Goal: Task Accomplishment & Management: Manage account settings

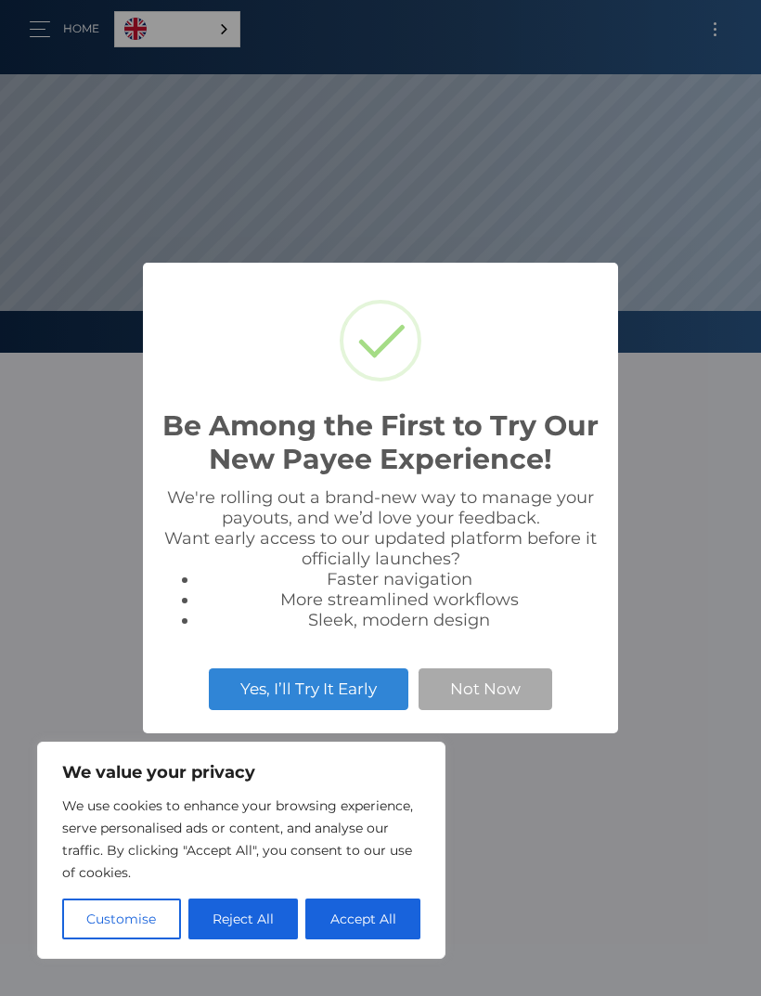
scroll to position [353, 761]
click at [501, 692] on button "Not Now" at bounding box center [485, 688] width 134 height 41
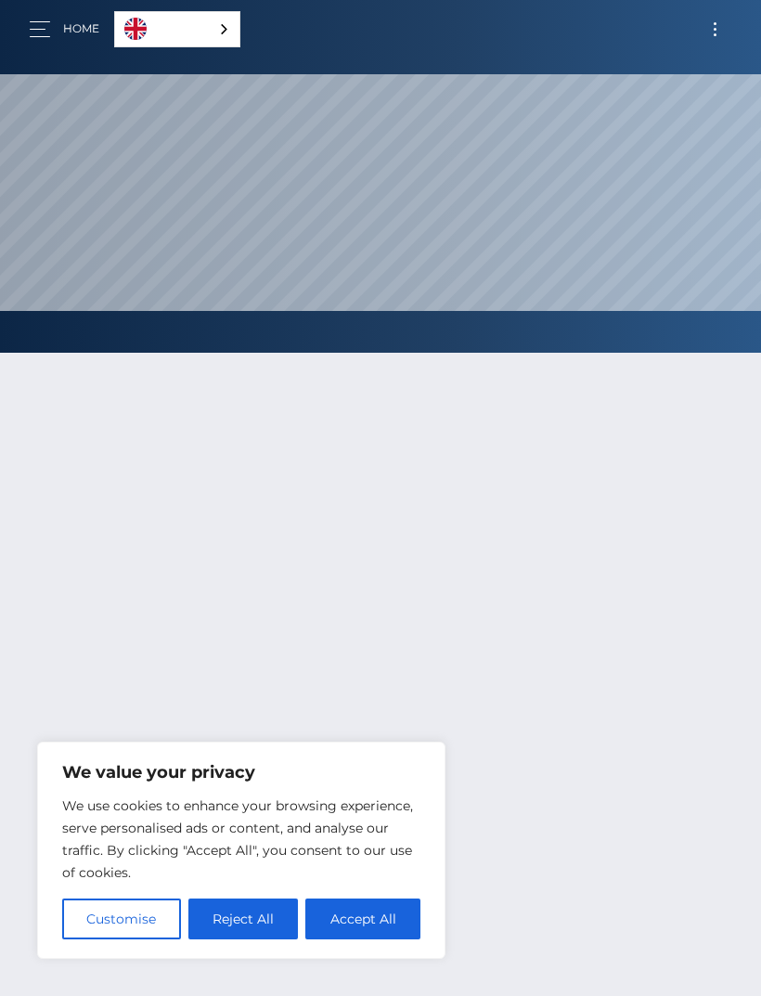
click at [368, 928] on button "Accept All" at bounding box center [362, 918] width 115 height 41
checkbox input "true"
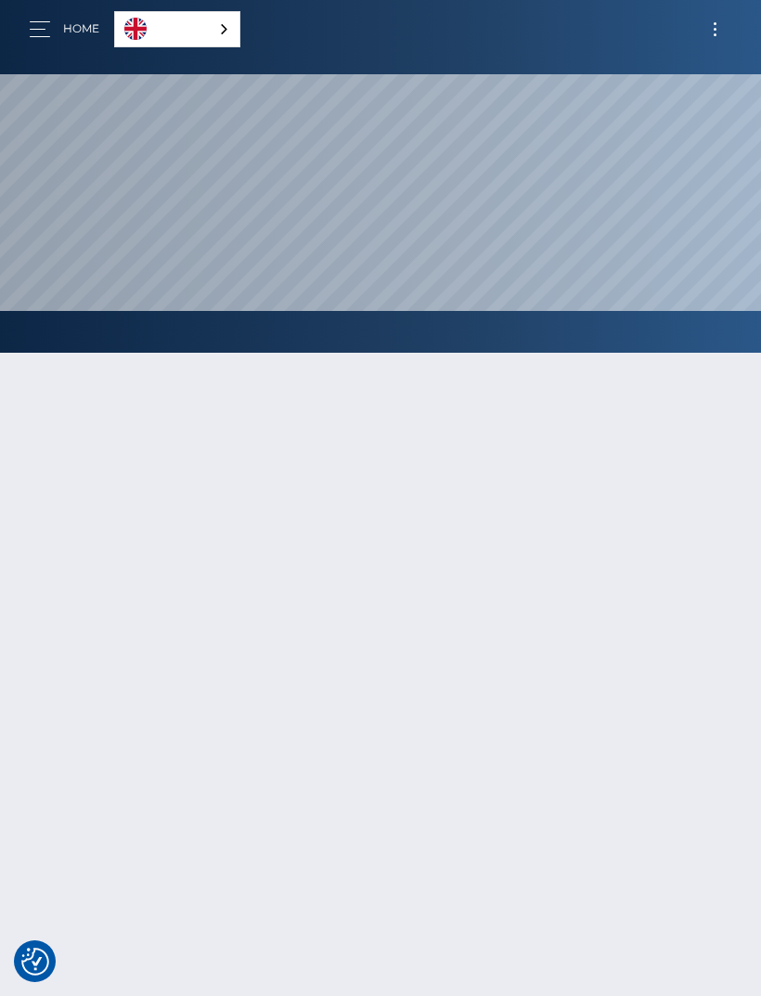
click at [220, 19] on link "English" at bounding box center [177, 29] width 124 height 34
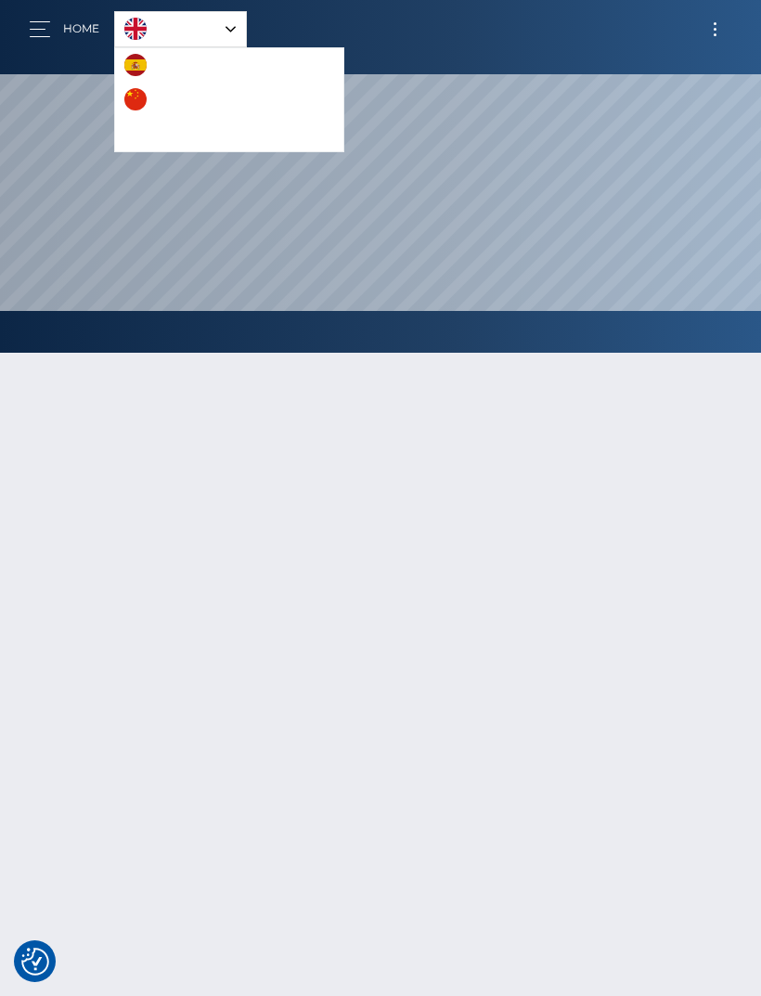
click at [222, 30] on link "English" at bounding box center [180, 29] width 131 height 34
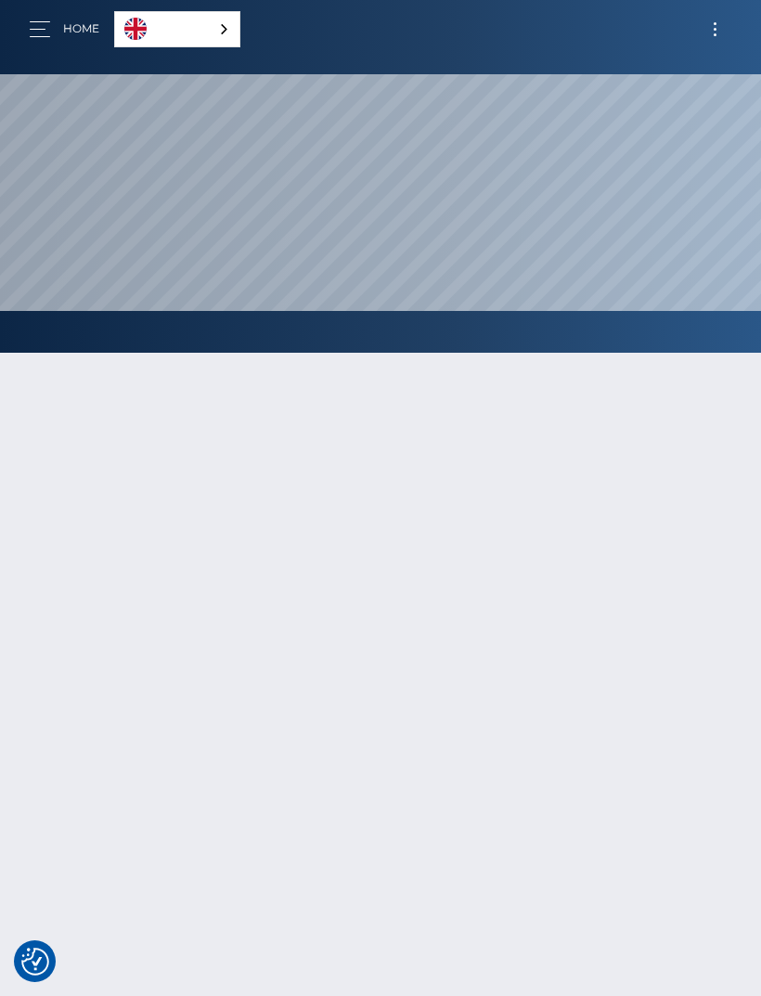
click at [44, 41] on button "button" at bounding box center [46, 29] width 34 height 25
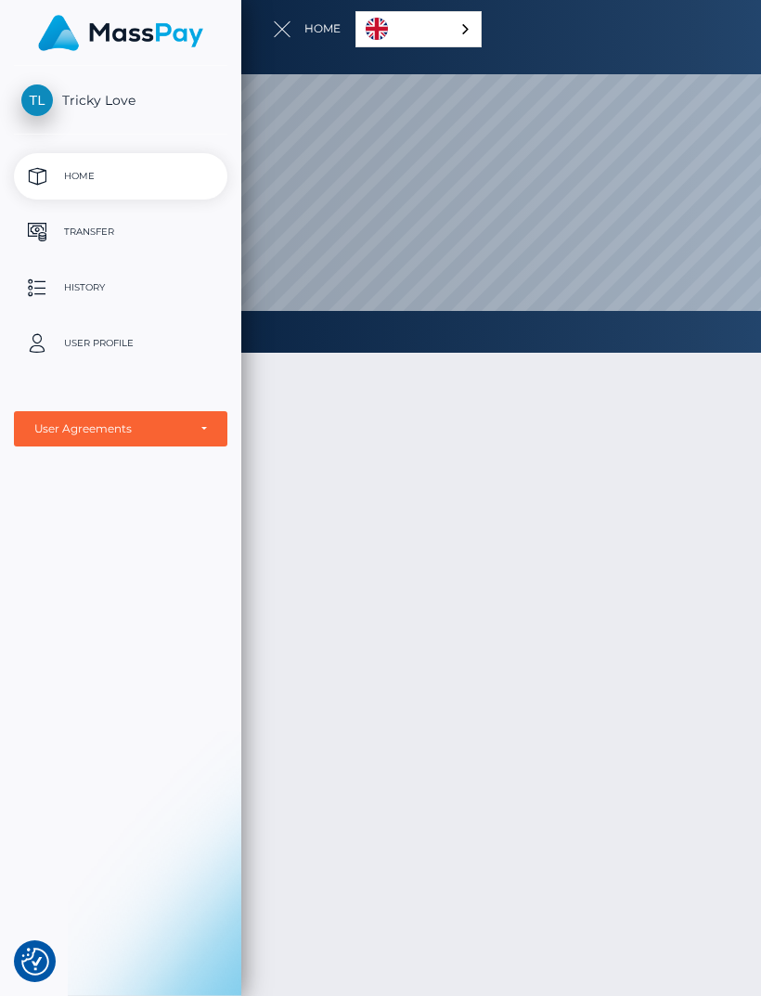
click at [514, 637] on div at bounding box center [621, 498] width 761 height 996
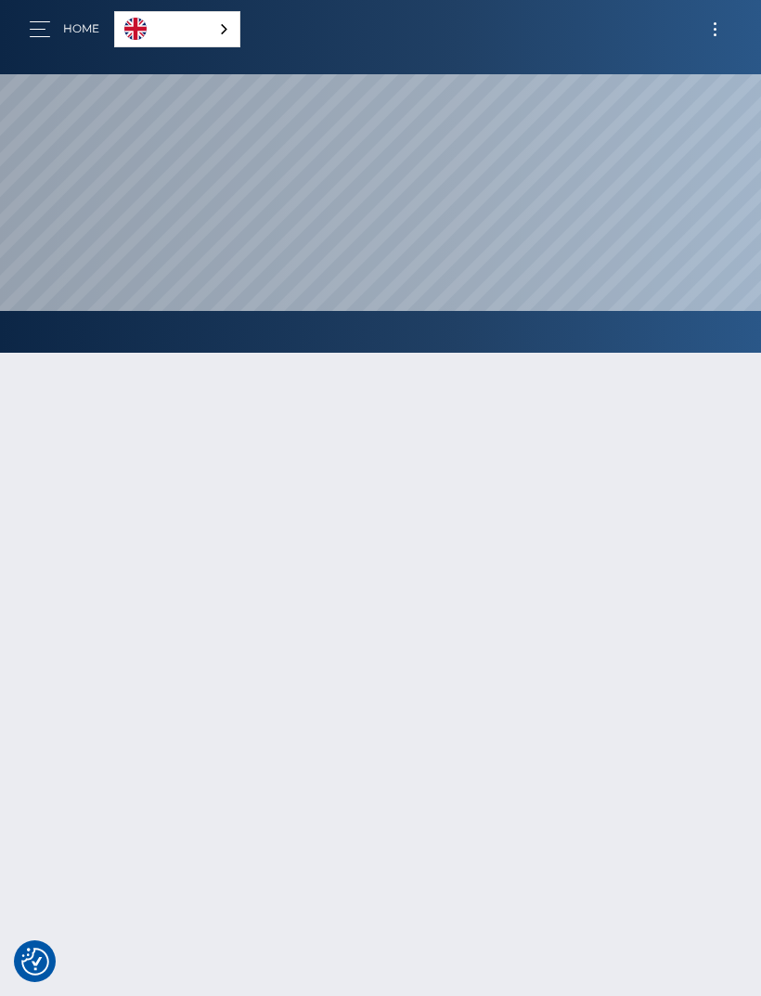
click at [47, 27] on button "button" at bounding box center [46, 29] width 34 height 25
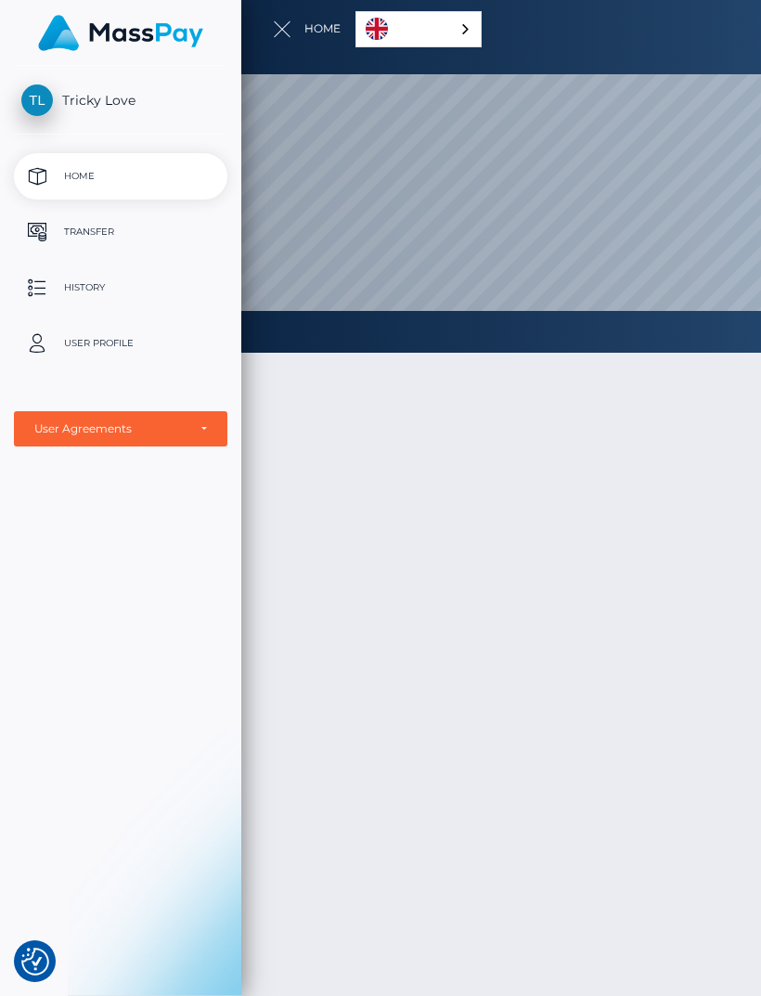
click at [164, 330] on p "User Profile" at bounding box center [120, 343] width 199 height 28
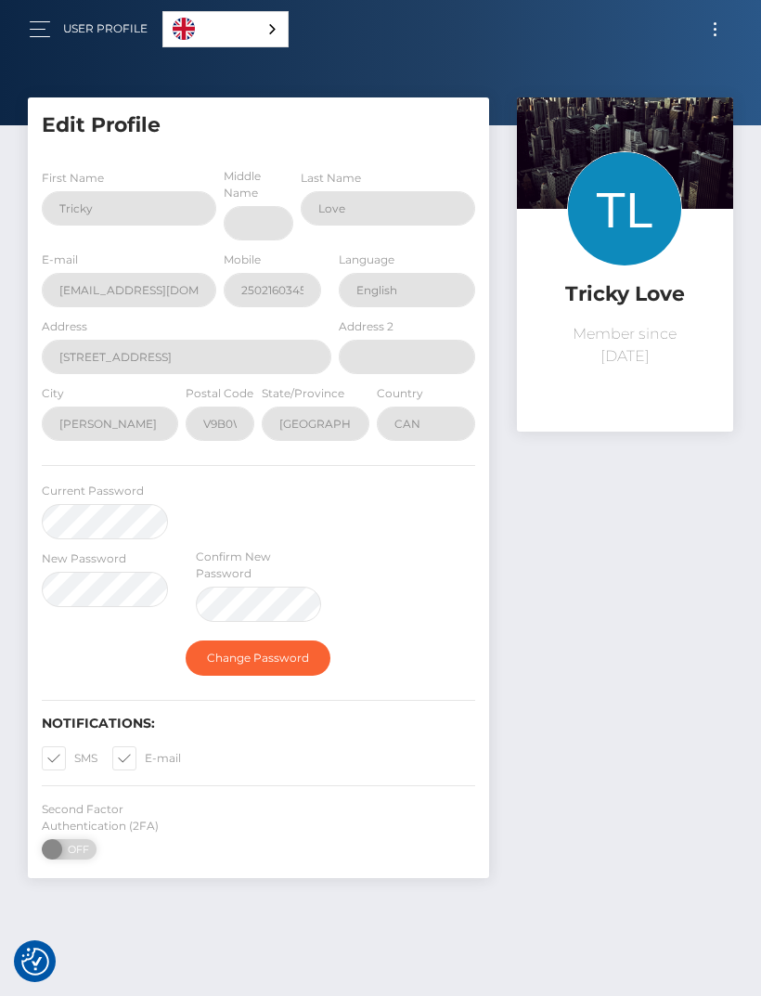
click at [119, 130] on h5 "Edit Profile" at bounding box center [258, 125] width 433 height 29
click at [145, 130] on h5 "Edit Profile" at bounding box center [258, 125] width 433 height 29
click at [132, 114] on h5 "Edit Profile" at bounding box center [258, 125] width 433 height 29
click at [115, 119] on h5 "Edit Profile" at bounding box center [258, 125] width 433 height 29
click at [115, 121] on h5 "Edit Profile" at bounding box center [258, 125] width 433 height 29
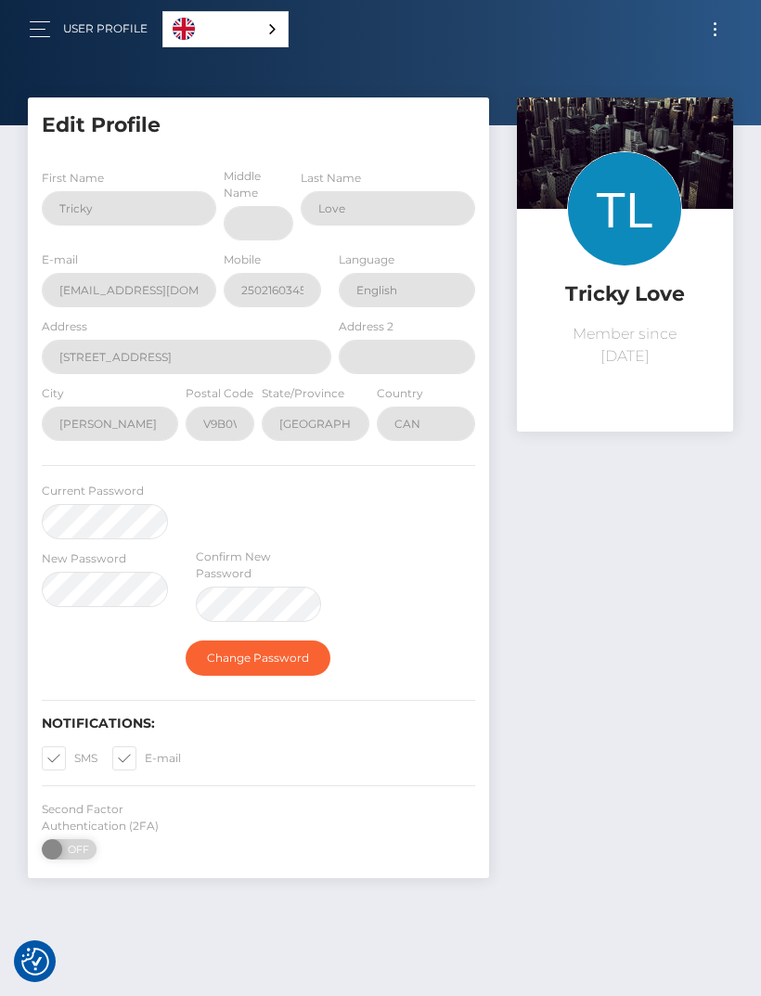
click at [617, 636] on div "Tricky Love Member since [DATE]" at bounding box center [625, 496] width 244 height 799
click at [616, 560] on div "Tricky Love Member since [DATE]" at bounding box center [625, 496] width 244 height 799
click at [538, 598] on div "Tricky Love Member since [DATE]" at bounding box center [625, 496] width 244 height 799
click at [43, 22] on button "button" at bounding box center [46, 29] width 34 height 25
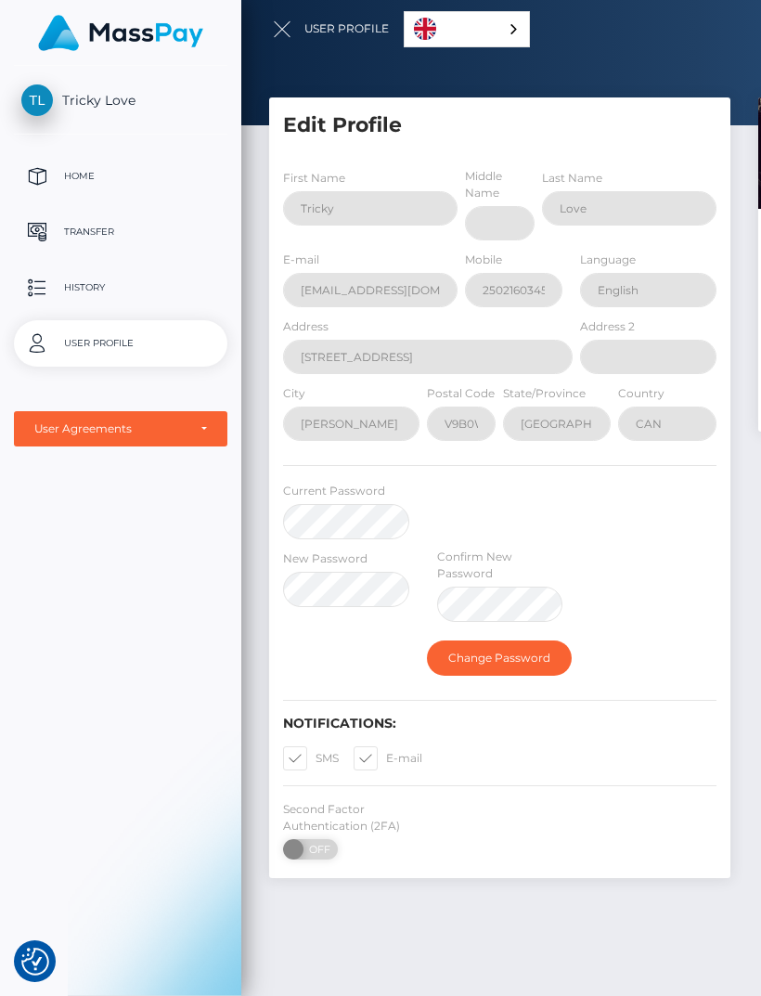
click at [140, 186] on p "Home" at bounding box center [120, 176] width 199 height 28
